Goal: Navigation & Orientation: Find specific page/section

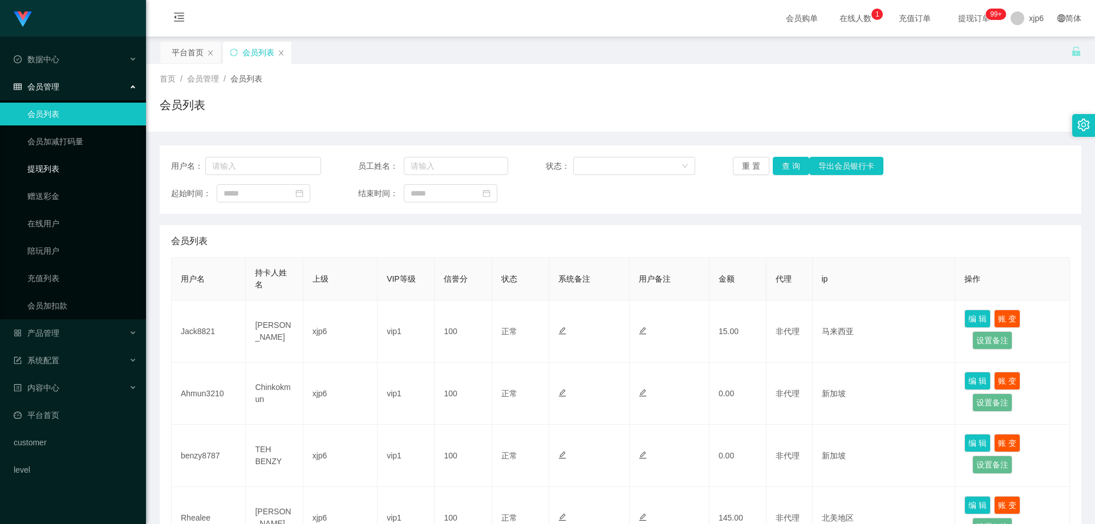
click at [34, 163] on link "提现列表" at bounding box center [82, 168] width 110 height 23
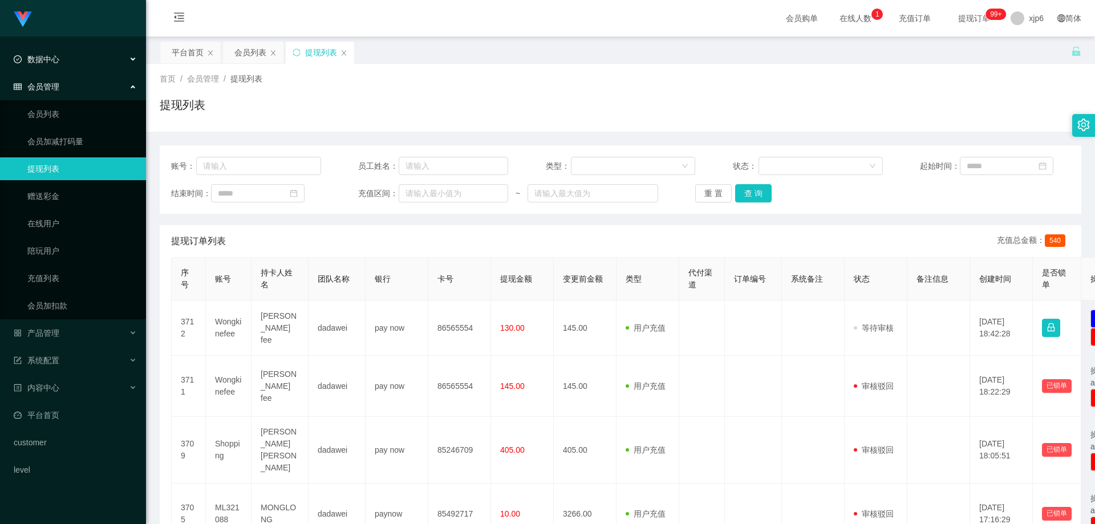
click at [49, 48] on div "数据中心" at bounding box center [73, 59] width 146 height 23
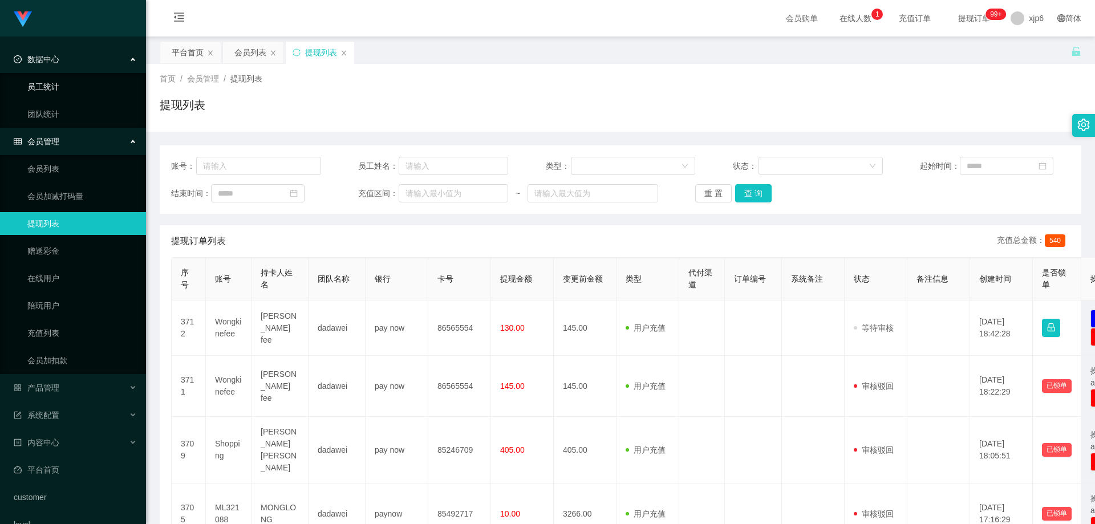
click at [59, 93] on link "员工统计" at bounding box center [82, 86] width 110 height 23
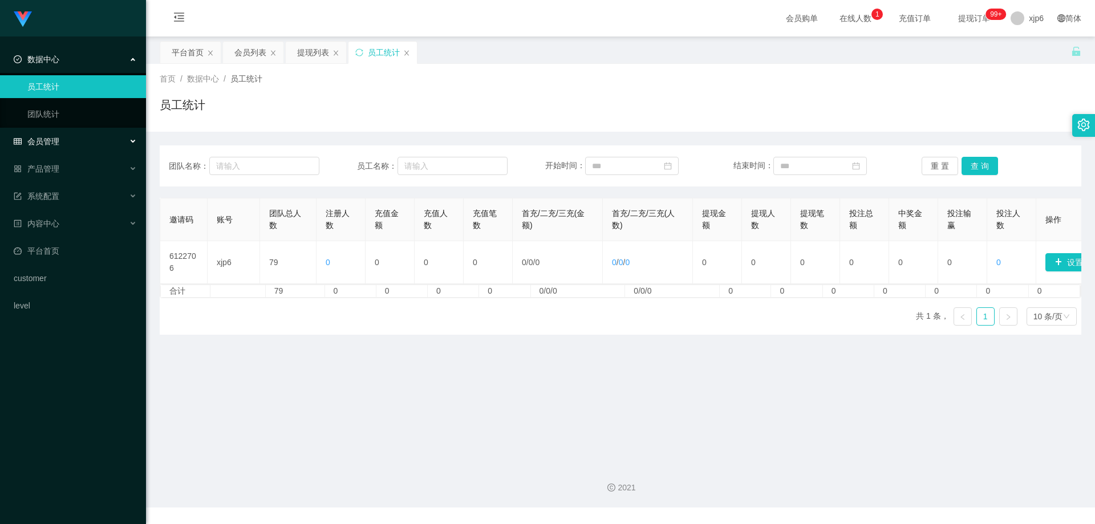
click at [58, 140] on span "会员管理" at bounding box center [37, 141] width 46 height 9
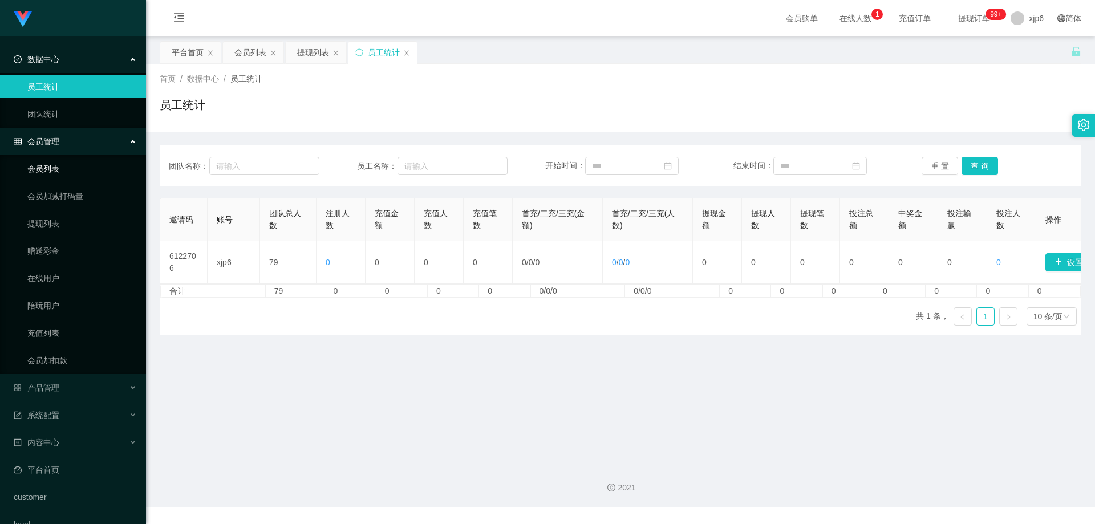
click at [50, 161] on link "会员列表" at bounding box center [82, 168] width 110 height 23
